Goal: Find specific page/section: Find specific page/section

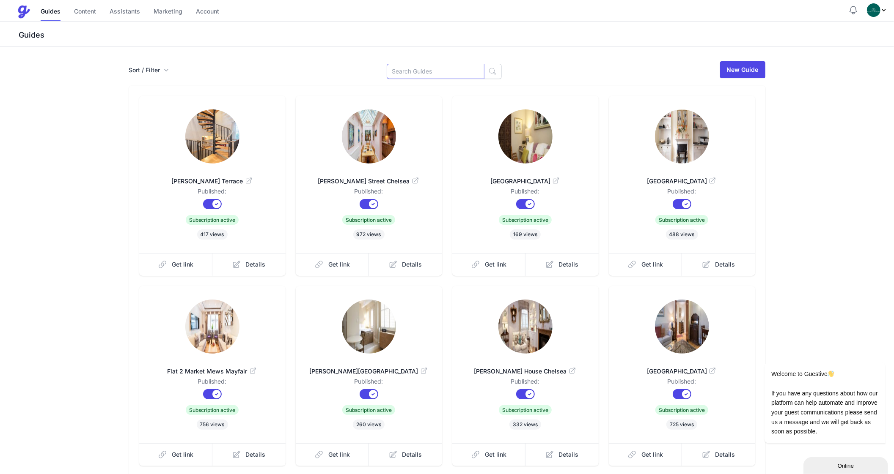
click at [425, 69] on input at bounding box center [436, 71] width 98 height 15
type input "Vat"
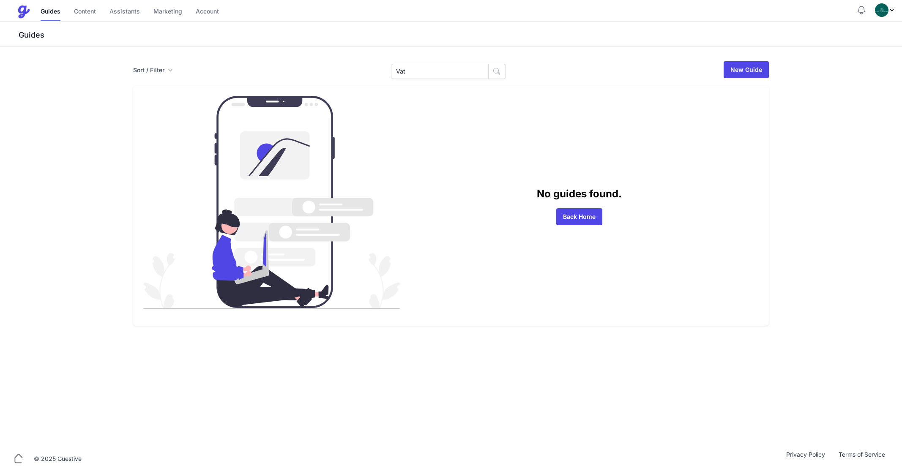
click at [421, 69] on input "Vat" at bounding box center [440, 71] width 98 height 15
type input "Cat"
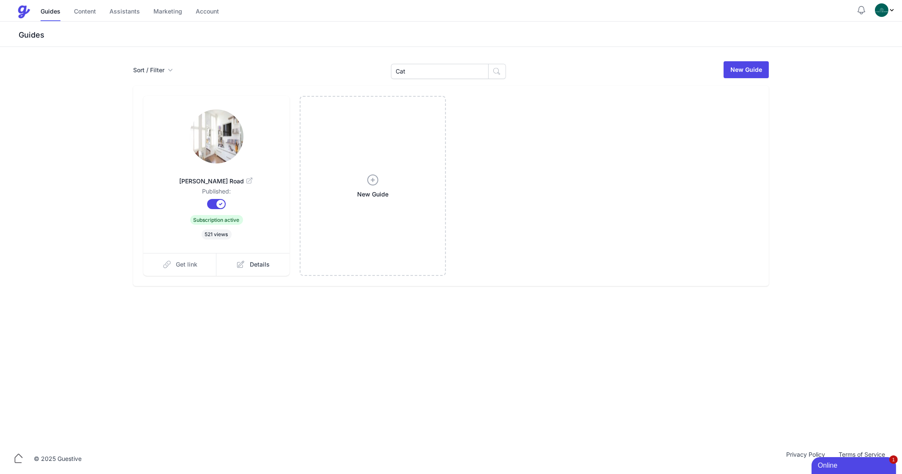
click at [178, 273] on link "Get link" at bounding box center [180, 264] width 74 height 23
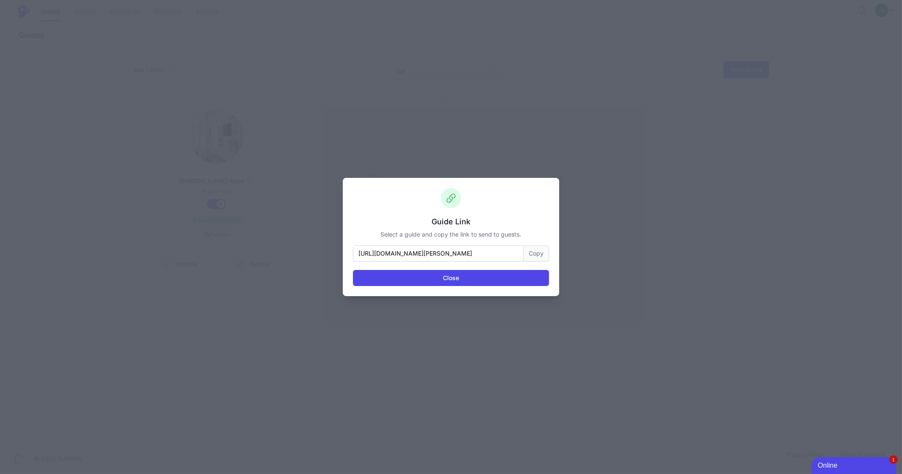
click at [536, 252] on button "Copy" at bounding box center [536, 254] width 25 height 16
click at [488, 281] on button "Close" at bounding box center [451, 278] width 196 height 16
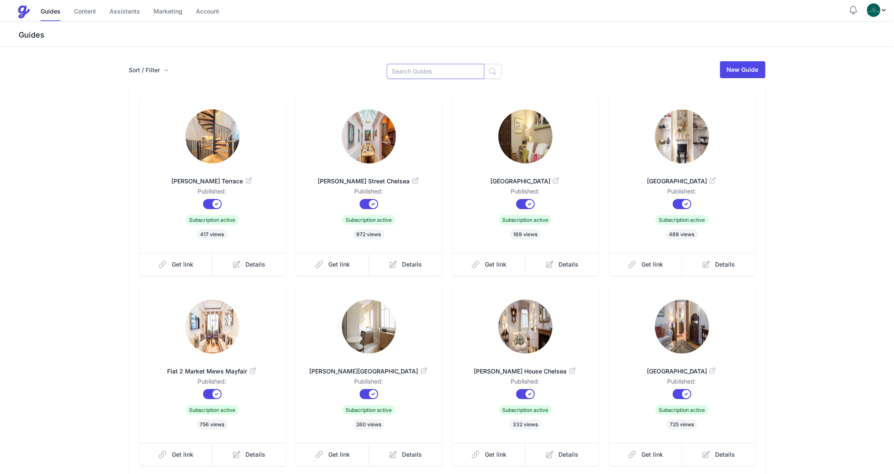
click at [433, 78] on input at bounding box center [436, 71] width 98 height 15
type input "236"
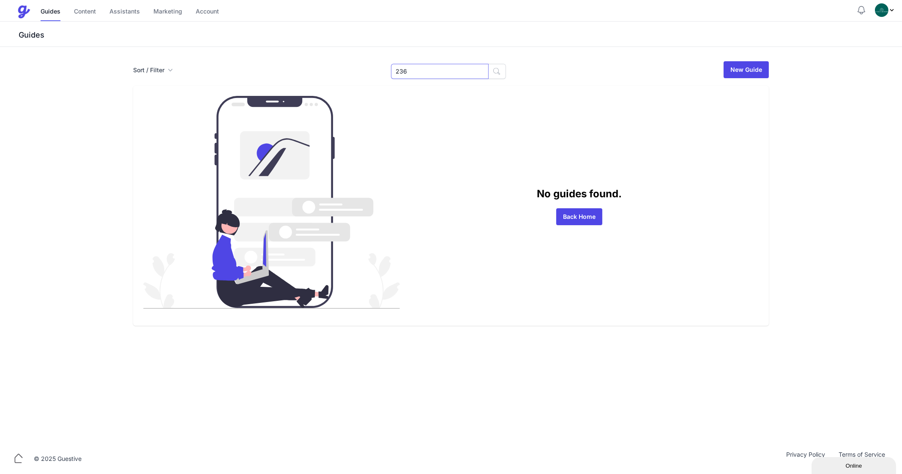
click at [422, 71] on input "236" at bounding box center [440, 71] width 98 height 15
type input "Cra"
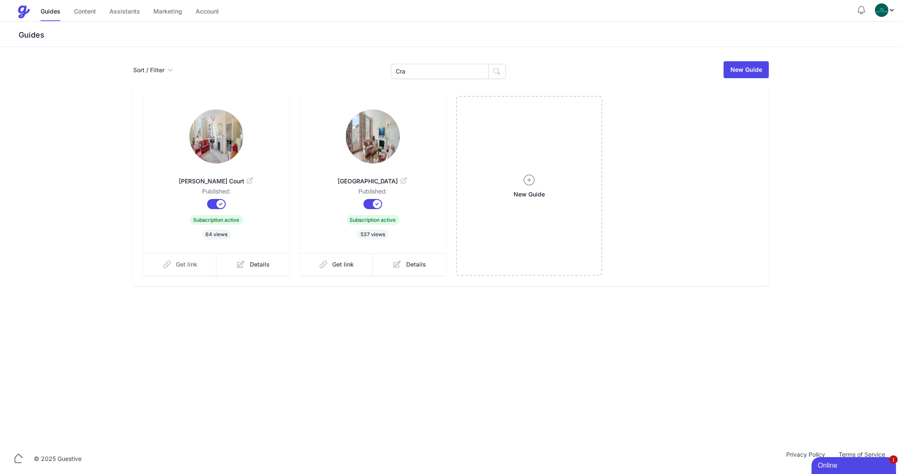
click at [190, 265] on span "Get link" at bounding box center [187, 265] width 22 height 8
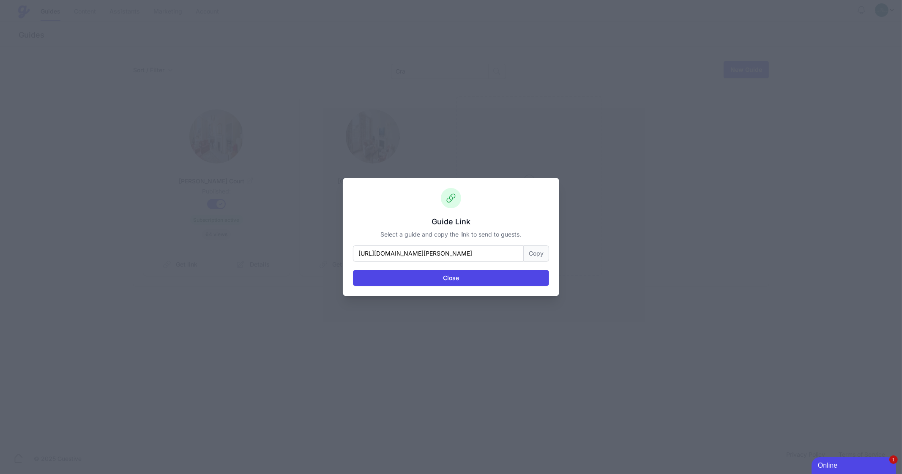
click at [534, 254] on button "Copy" at bounding box center [536, 254] width 25 height 16
click at [413, 274] on button "Close" at bounding box center [451, 278] width 196 height 16
